Goal: Complete application form

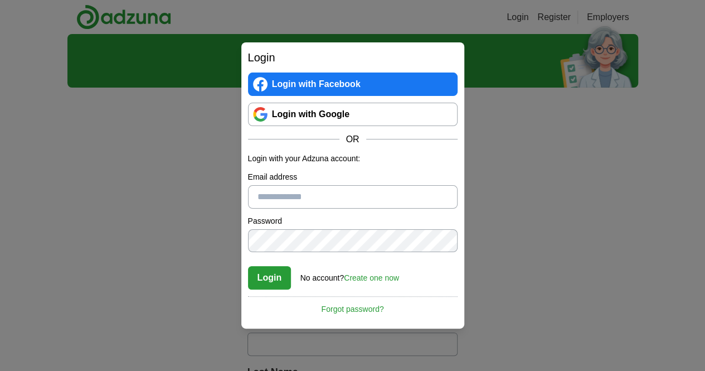
click at [346, 112] on link "Login with Google" at bounding box center [353, 114] width 210 height 23
click at [272, 199] on input "Email address" at bounding box center [353, 196] width 210 height 23
click at [248, 266] on button "Login" at bounding box center [269, 277] width 43 height 23
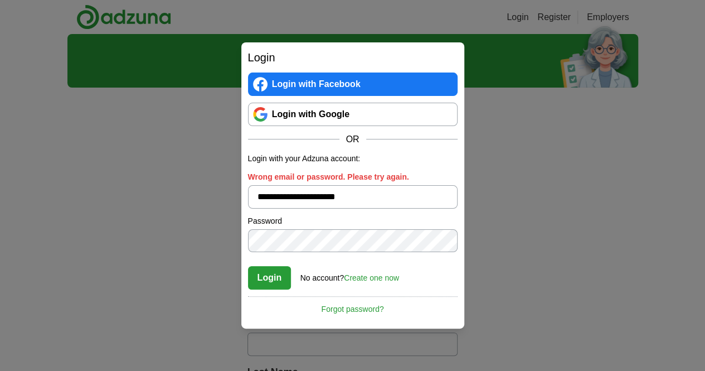
click at [248, 266] on button "Login" at bounding box center [269, 277] width 43 height 23
click at [142, 275] on div "**********" at bounding box center [352, 185] width 705 height 371
click at [375, 195] on input "**********" at bounding box center [353, 196] width 210 height 23
type input "*"
click at [291, 194] on input "Wrong email or password. Please try again." at bounding box center [353, 196] width 210 height 23
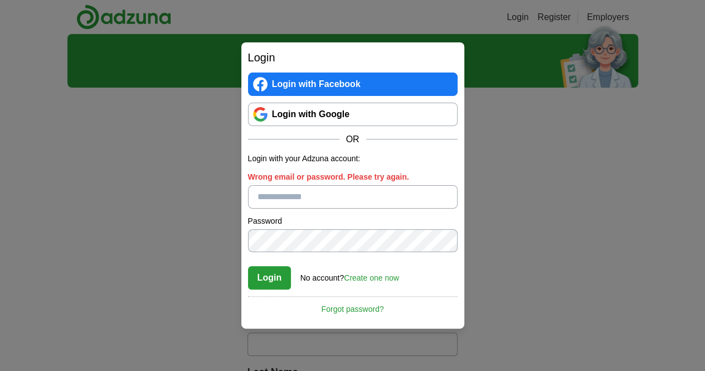
type input "**********"
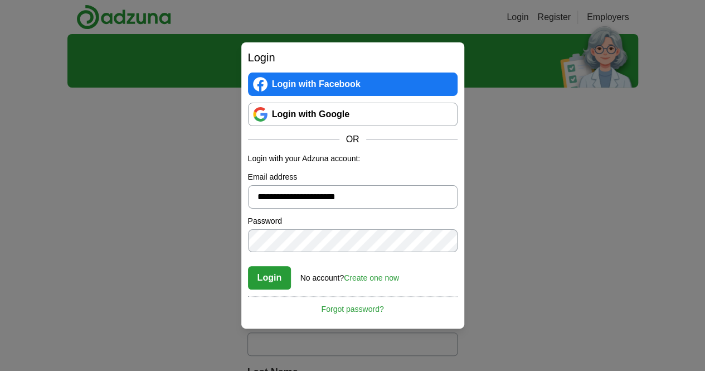
click at [248, 266] on button "Login" at bounding box center [269, 277] width 43 height 23
click at [564, 230] on div "**********" at bounding box center [352, 185] width 705 height 371
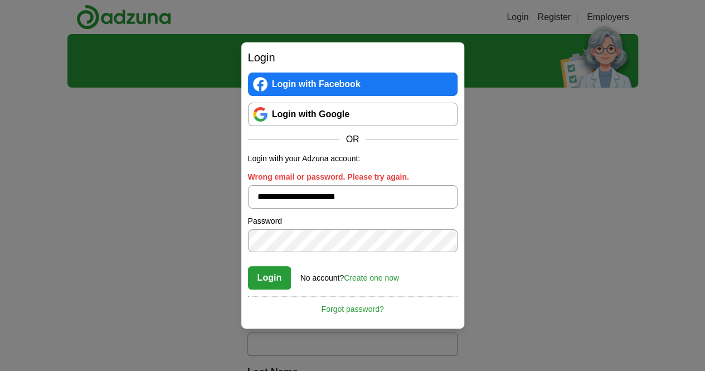
click at [384, 280] on link "Create one now" at bounding box center [371, 277] width 55 height 9
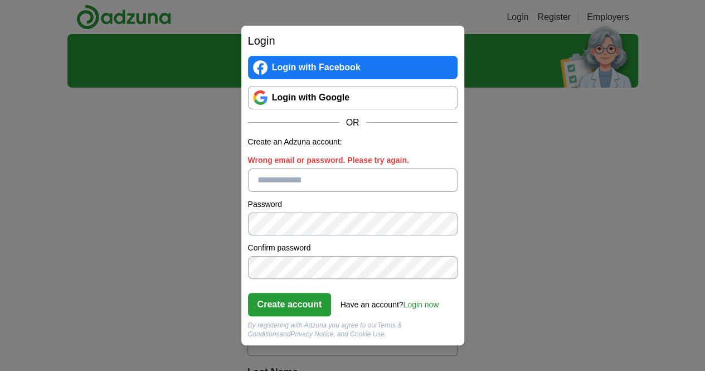
click at [304, 181] on input "Wrong email or password. Please try again." at bounding box center [353, 179] width 210 height 23
type input "**********"
click button "Create account" at bounding box center [290, 304] width 84 height 23
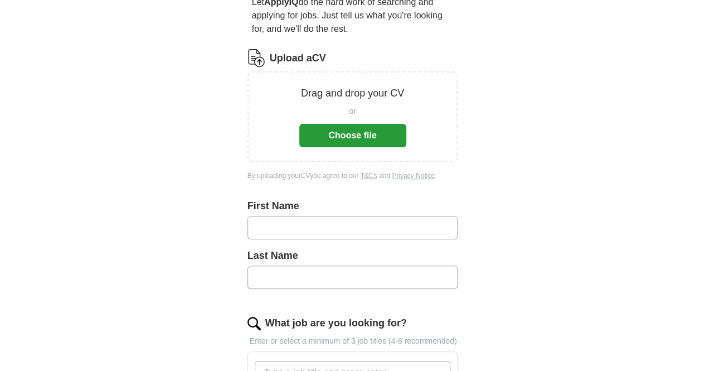
scroll to position [112, 0]
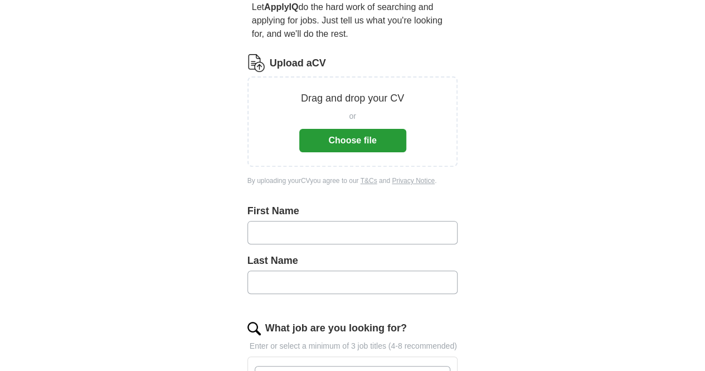
click at [248, 221] on input "text" at bounding box center [353, 232] width 211 height 23
type input "*"
type input "*****"
click at [270, 270] on input "text" at bounding box center [353, 281] width 211 height 23
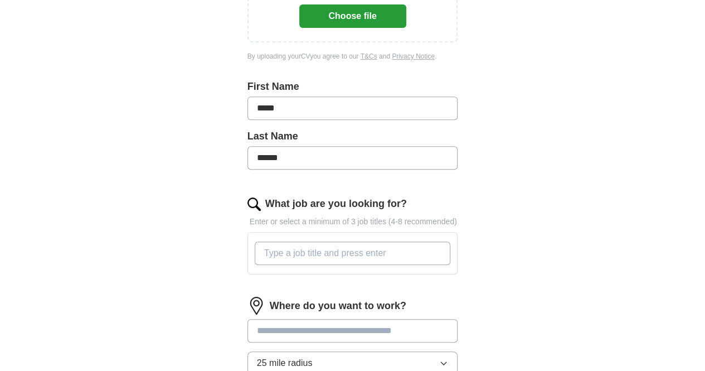
scroll to position [250, 0]
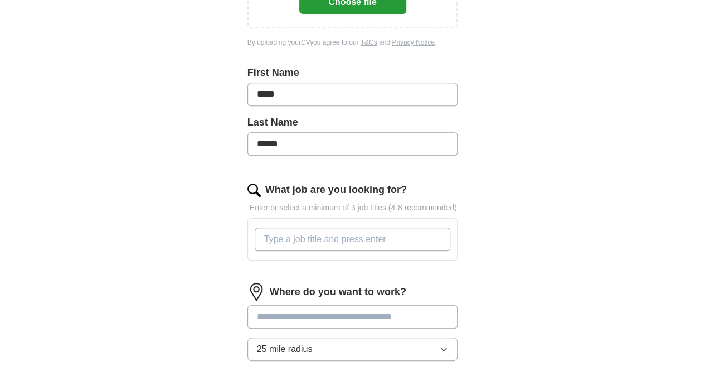
type input "******"
click at [286, 228] on input "What job are you looking for?" at bounding box center [353, 239] width 196 height 23
type input "c"
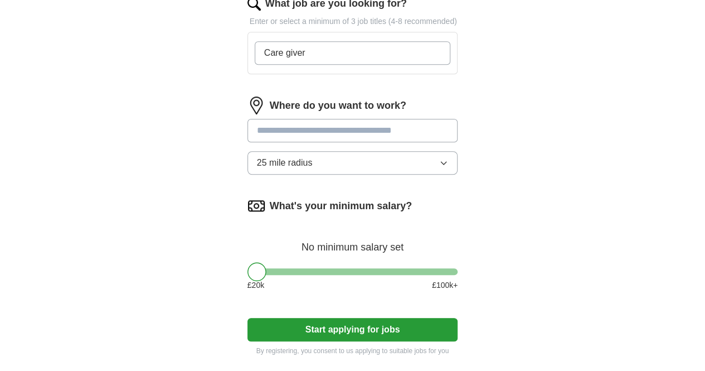
scroll to position [437, 0]
type input "Care giver"
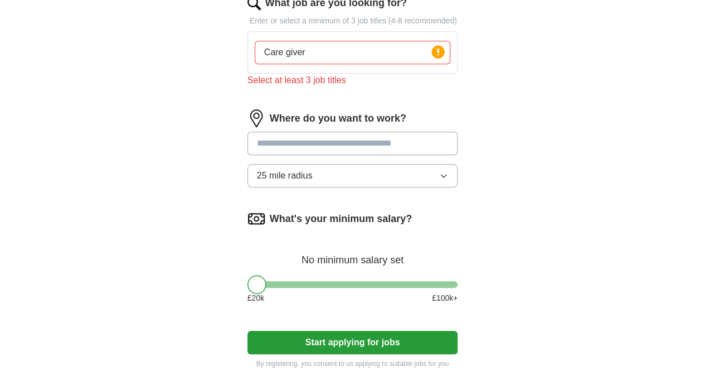
click at [317, 312] on form "Upload a CV Drag and drop your CV or Choose file By uploading your CV you agree…" at bounding box center [353, 49] width 211 height 640
click at [336, 331] on button "Start applying for jobs" at bounding box center [353, 342] width 211 height 23
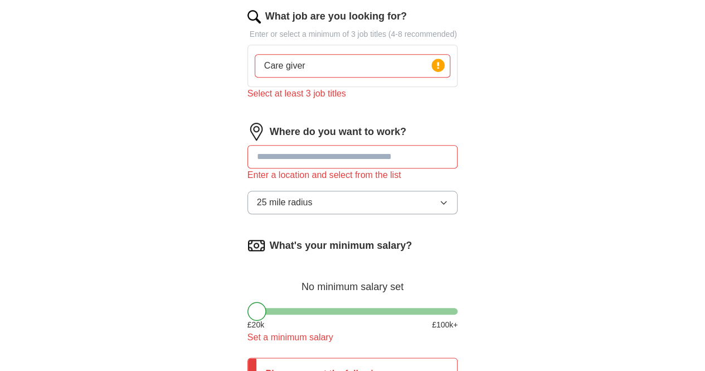
scroll to position [450, 0]
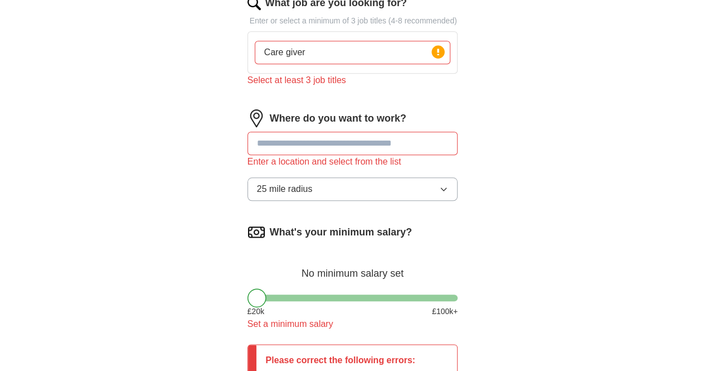
click at [295, 132] on input at bounding box center [353, 143] width 211 height 23
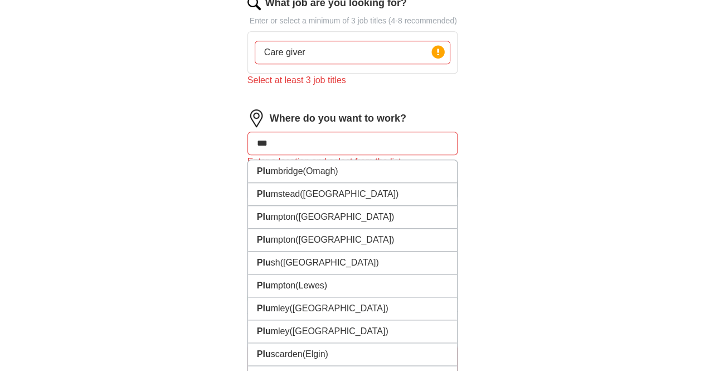
type input "****"
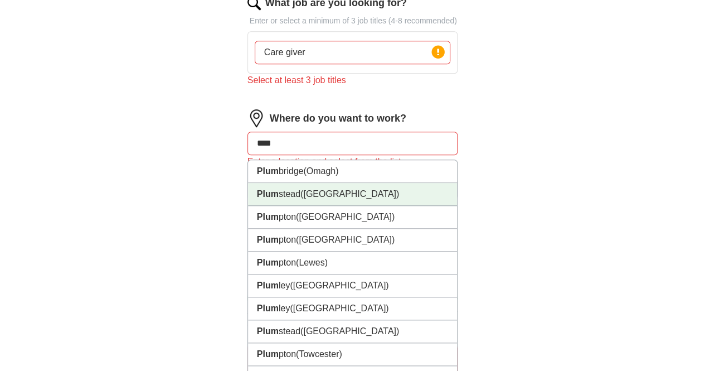
click at [265, 188] on li "Plum stead (South East London)" at bounding box center [353, 194] width 210 height 23
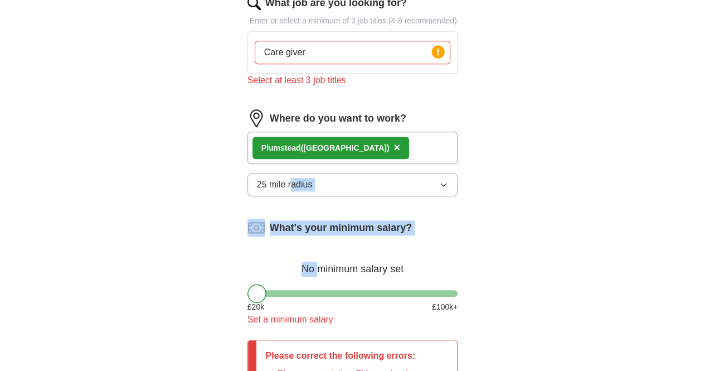
drag, startPoint x: 265, startPoint y: 188, endPoint x: 315, endPoint y: 265, distance: 91.6
click at [315, 265] on form "Upload a CV Drag and drop your CV or Choose file By uploading your CV you agree…" at bounding box center [353, 101] width 211 height 770
click at [496, 219] on div "Let ApplyIQ do the hard work of searching and applying for jobs. Just tell us w…" at bounding box center [353, 73] width 286 height 855
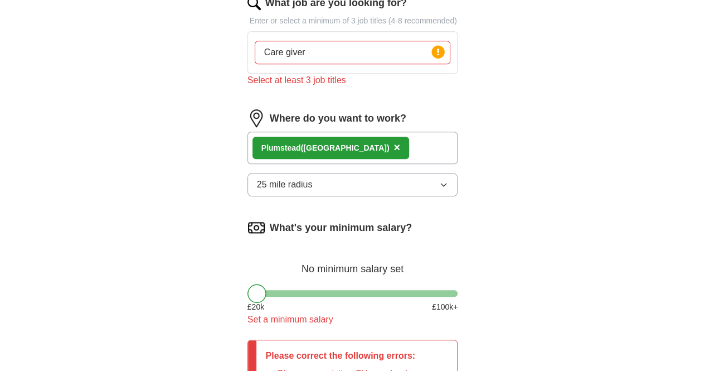
click at [324, 42] on input "Care giver" at bounding box center [353, 52] width 196 height 23
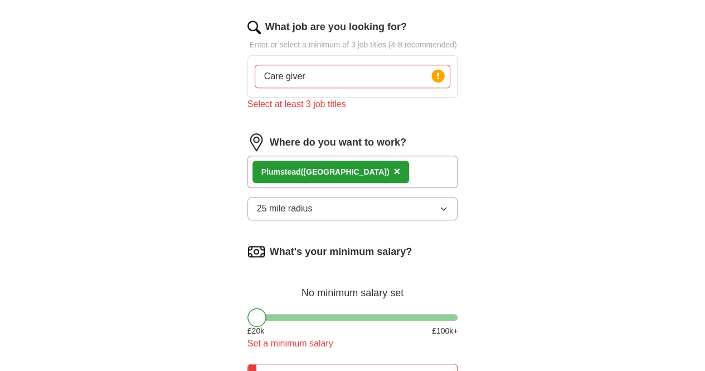
scroll to position [426, 0]
click at [307, 197] on button "25 mile radius" at bounding box center [353, 208] width 211 height 23
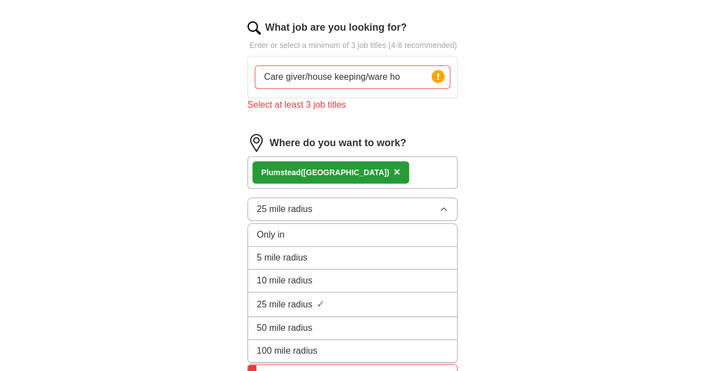
click at [275, 251] on span "5 mile radius" at bounding box center [282, 257] width 51 height 13
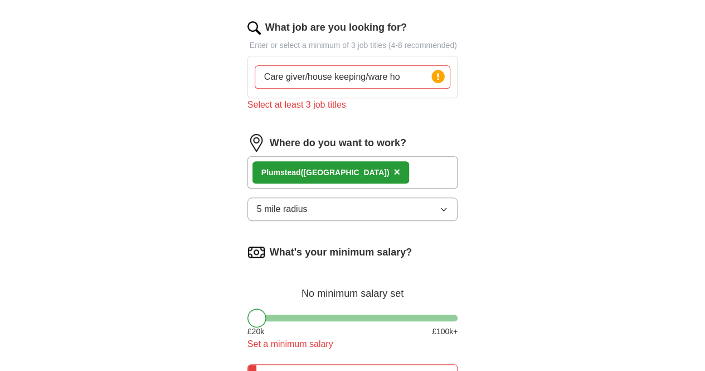
click at [375, 65] on input "Care giver/house keeping/ware ho" at bounding box center [353, 76] width 196 height 23
type input "Care giver/house keeping/ware house"
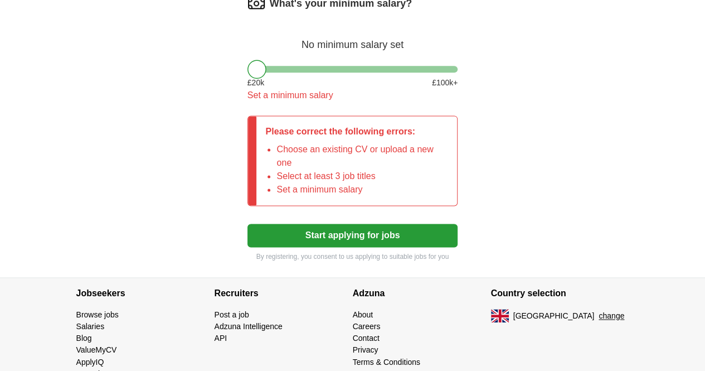
scroll to position [717, 0]
click at [359, 224] on button "Start applying for jobs" at bounding box center [353, 235] width 211 height 23
click at [350, 224] on button "Start applying for jobs" at bounding box center [353, 235] width 211 height 23
click at [345, 224] on button "Start applying for jobs" at bounding box center [353, 235] width 211 height 23
click at [248, 60] on div at bounding box center [257, 69] width 19 height 19
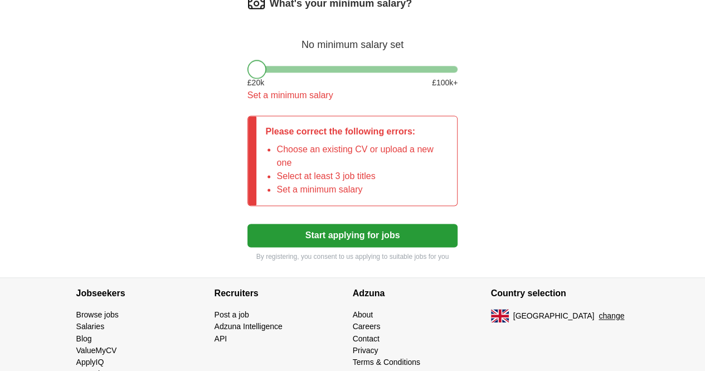
scroll to position [690, 0]
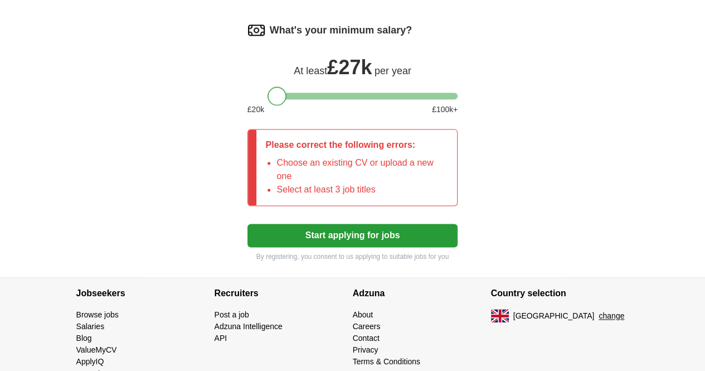
click at [258, 50] on div "What's your minimum salary? At least £ 27k per year £ 20 k £ 100 k+" at bounding box center [353, 72] width 211 height 103
click at [248, 93] on div at bounding box center [353, 96] width 211 height 7
click at [328, 224] on button "Start applying for jobs" at bounding box center [353, 235] width 211 height 23
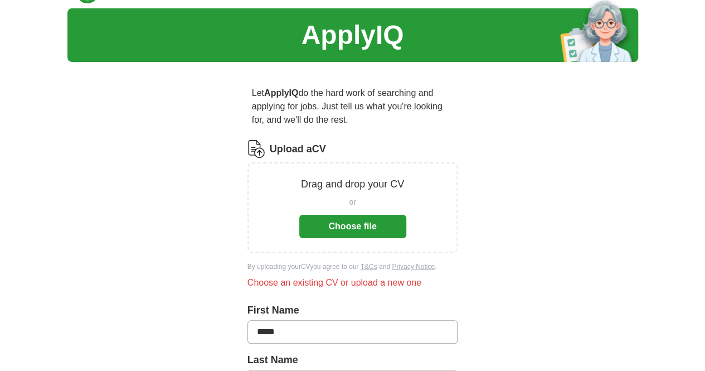
scroll to position [23, 0]
